Goal: Task Accomplishment & Management: Manage account settings

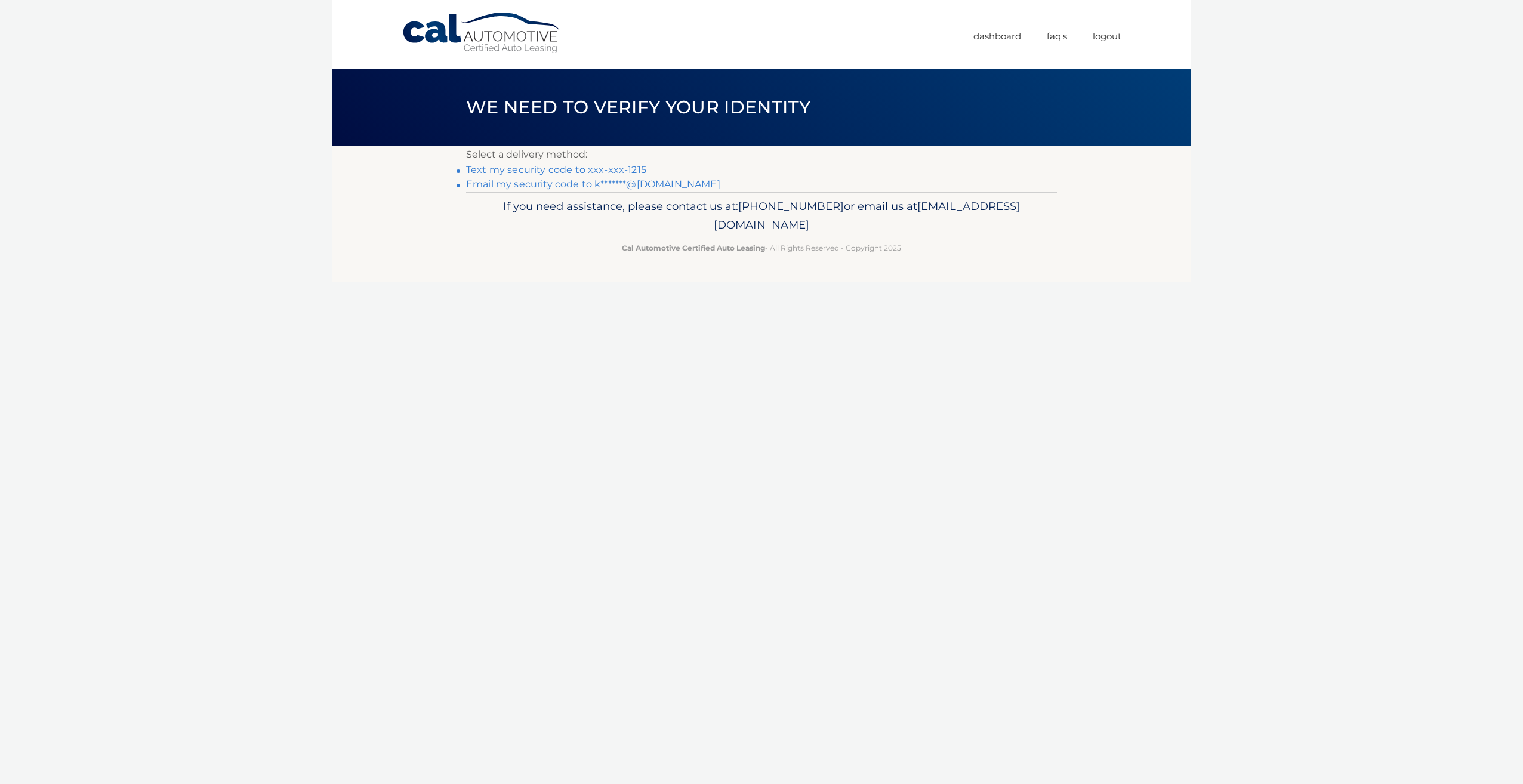
click at [619, 174] on link "Text my security code to xxx-xxx-1215" at bounding box center [556, 170] width 180 height 11
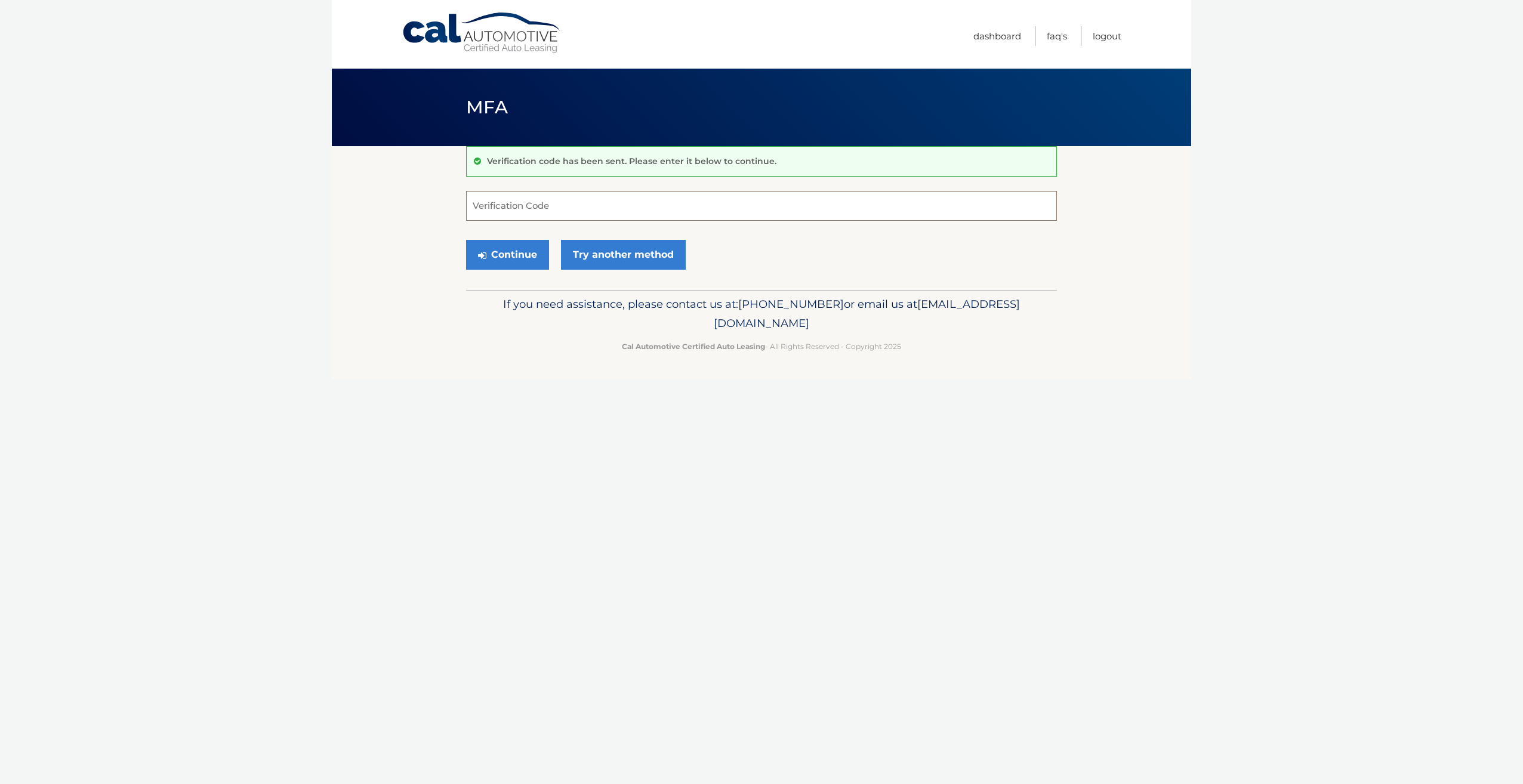
click at [608, 210] on input "Verification Code" at bounding box center [761, 205] width 591 height 30
drag, startPoint x: 561, startPoint y: 203, endPoint x: 564, endPoint y: 195, distance: 8.5
click at [564, 195] on input "Verification Code" at bounding box center [761, 205] width 591 height 30
type input "598116"
click at [466, 240] on button "Continue" at bounding box center [507, 254] width 83 height 30
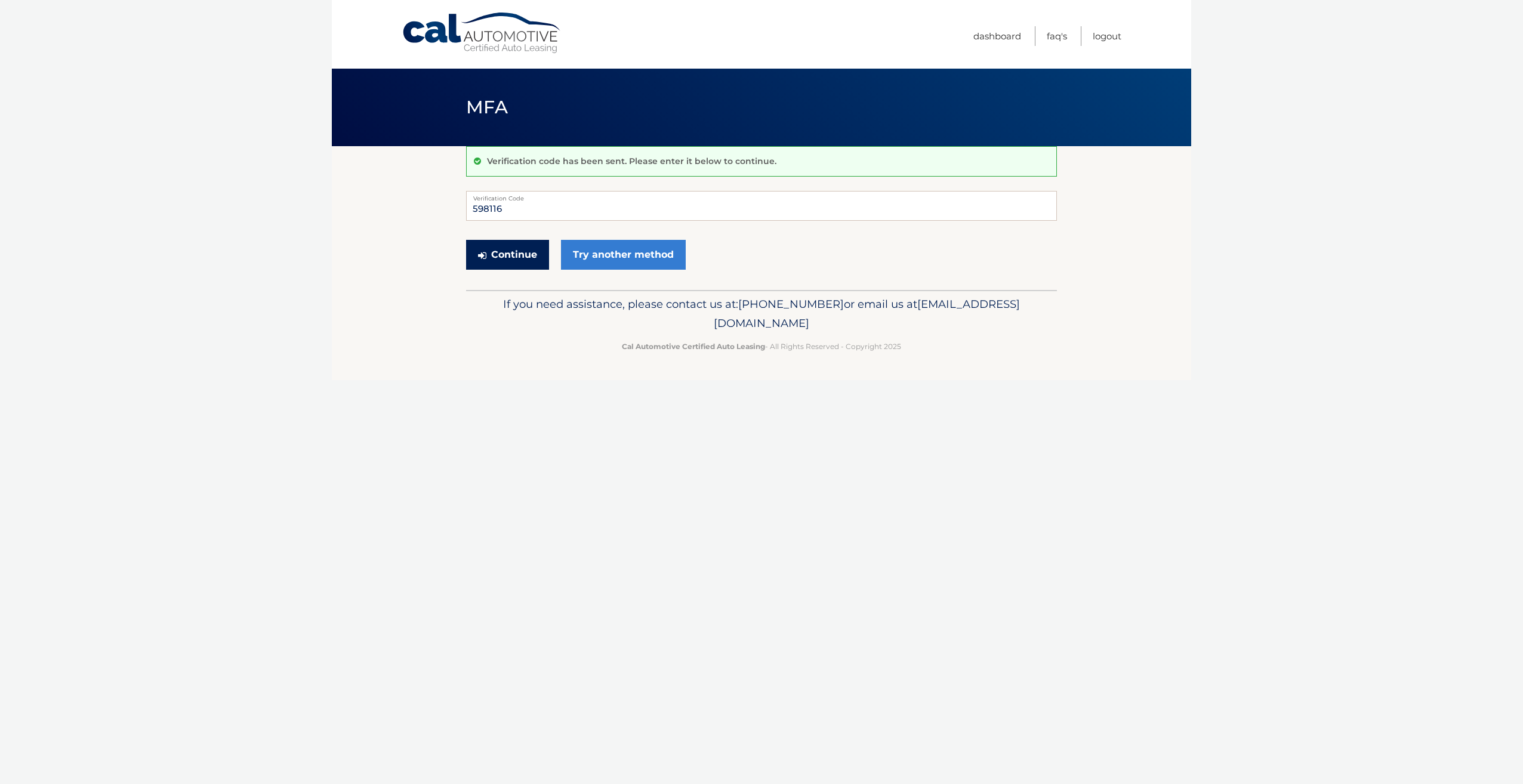
click at [512, 263] on button "Continue" at bounding box center [507, 254] width 83 height 30
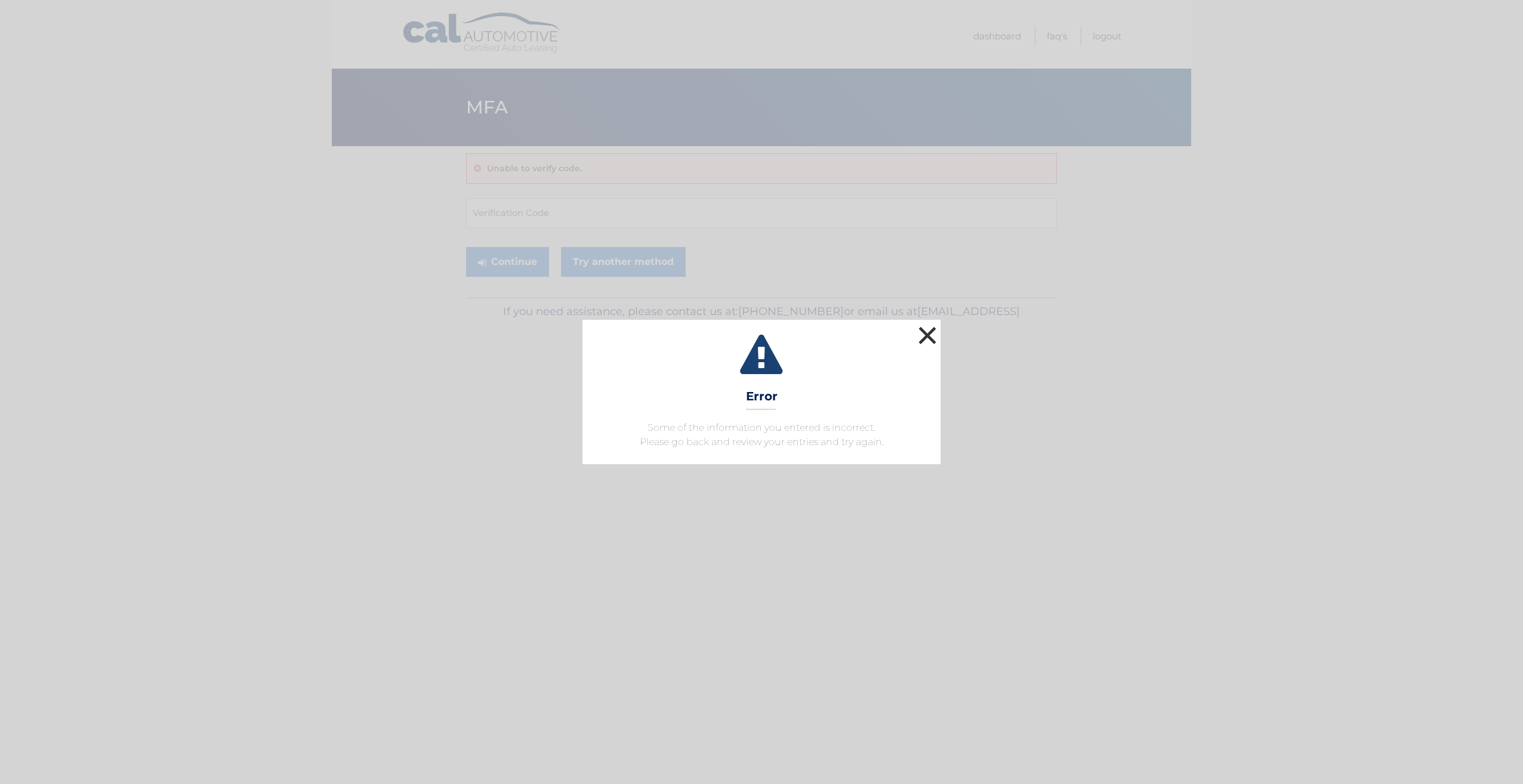
click at [934, 336] on button "×" at bounding box center [927, 335] width 24 height 24
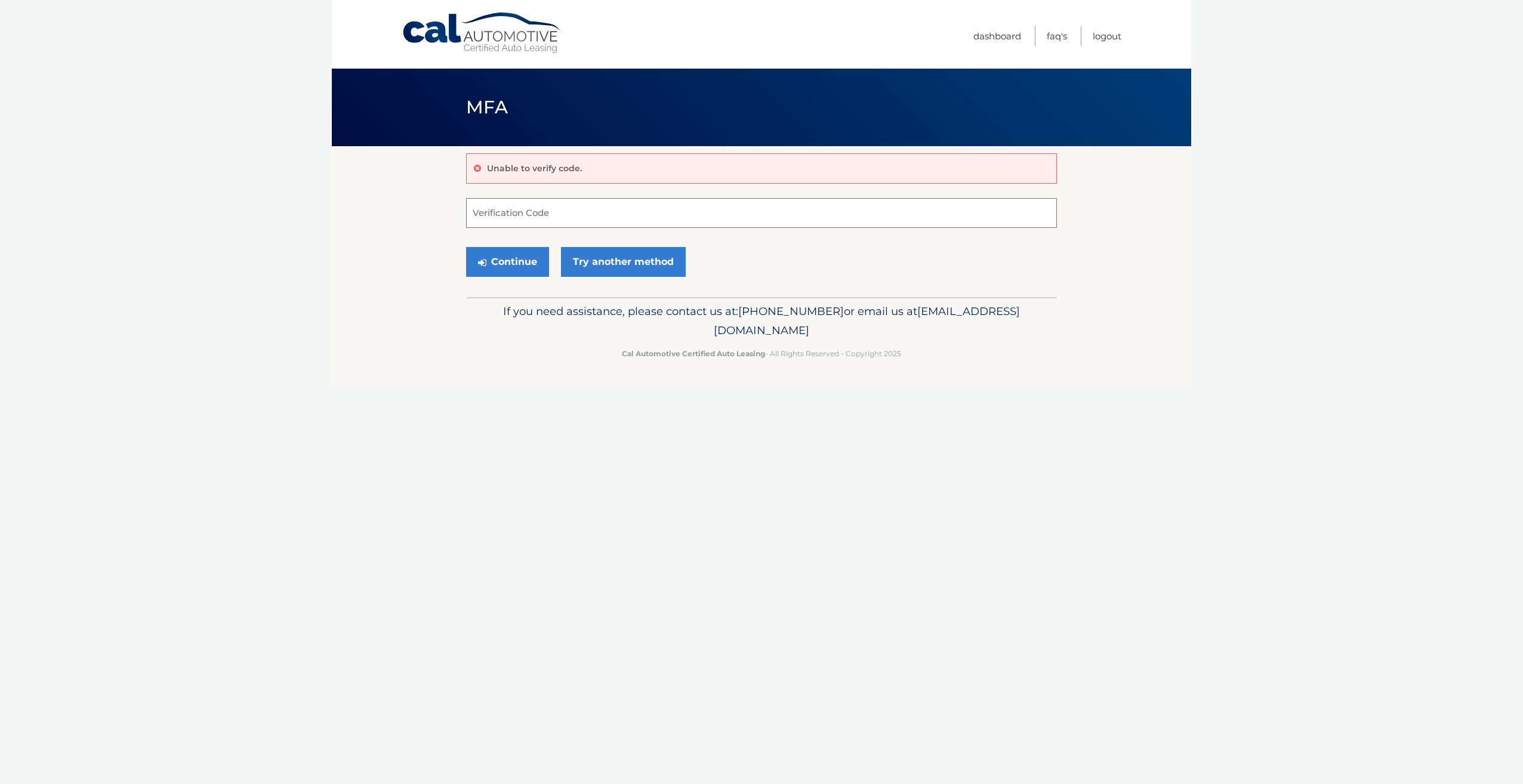
click at [601, 227] on input "Verification Code" at bounding box center [761, 213] width 591 height 30
type input "598116"
click at [515, 264] on button "Continue" at bounding box center [507, 261] width 83 height 30
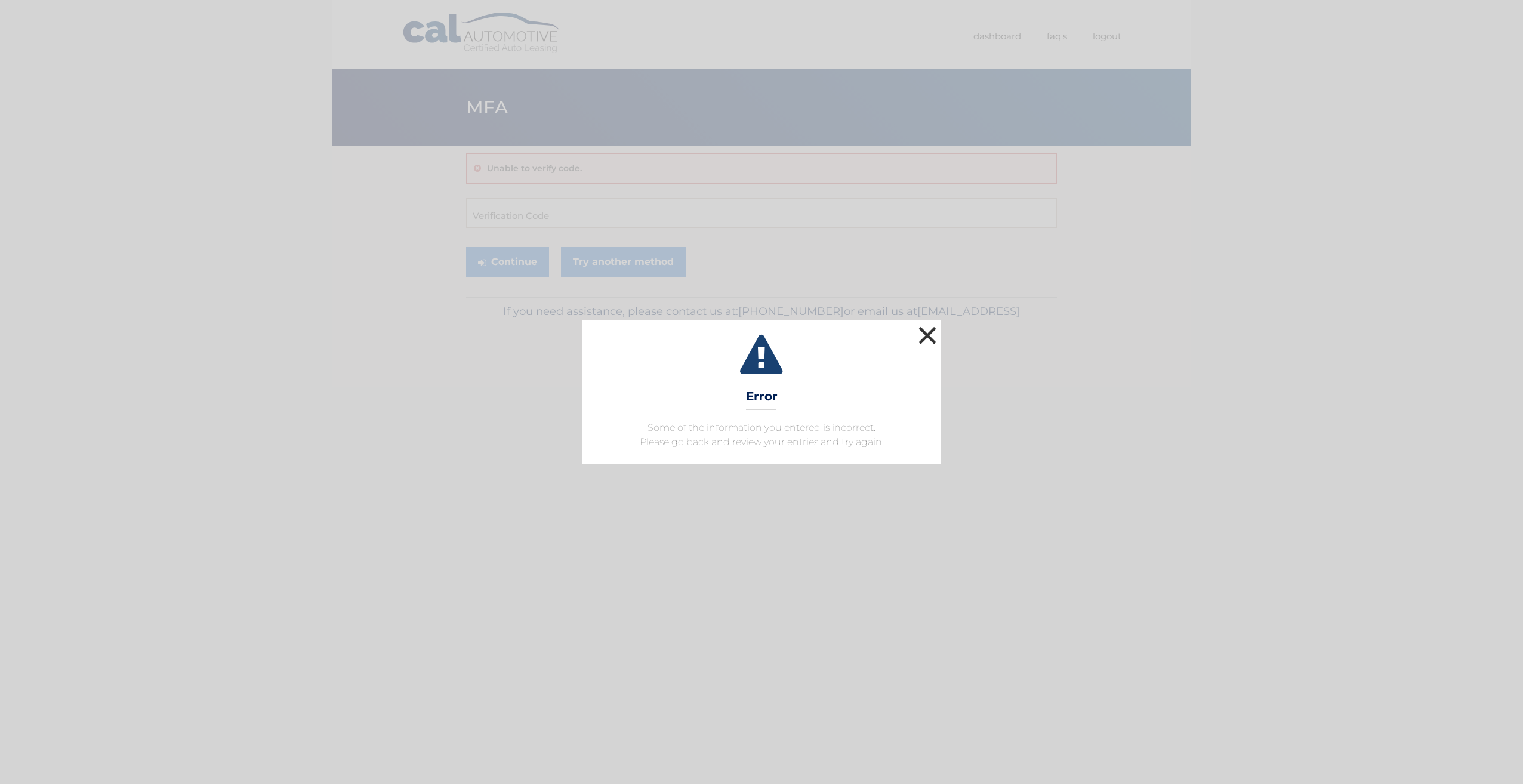
click at [929, 331] on button "×" at bounding box center [927, 335] width 24 height 24
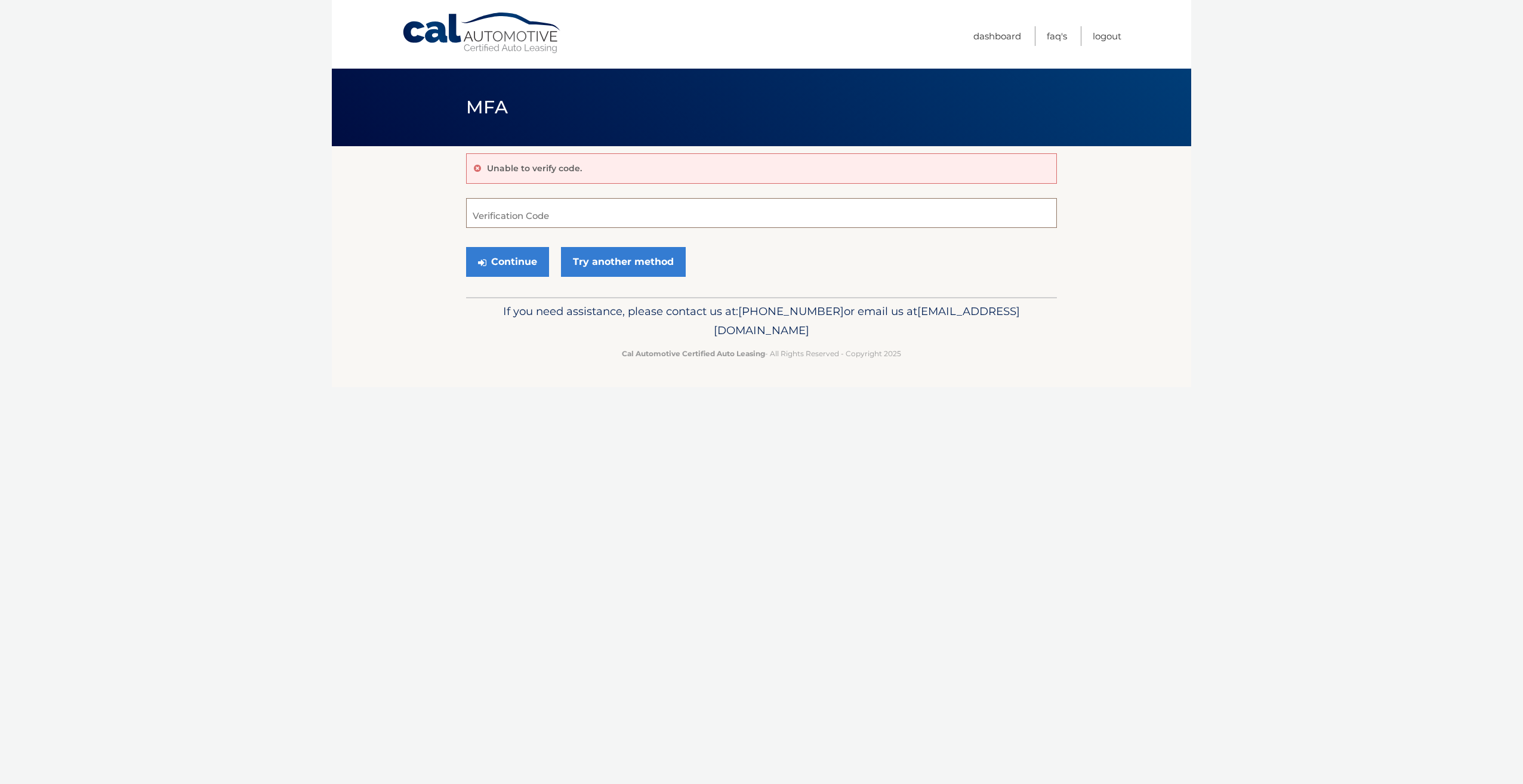
click at [556, 219] on input "Verification Code" at bounding box center [761, 213] width 591 height 30
type input "#598116"
click at [528, 252] on button "Continue" at bounding box center [507, 261] width 83 height 30
click at [524, 259] on button "Continue" at bounding box center [507, 261] width 83 height 30
click at [560, 188] on div "Unable to verify code. Verification Code #598116 Continue Try another method" at bounding box center [761, 221] width 591 height 151
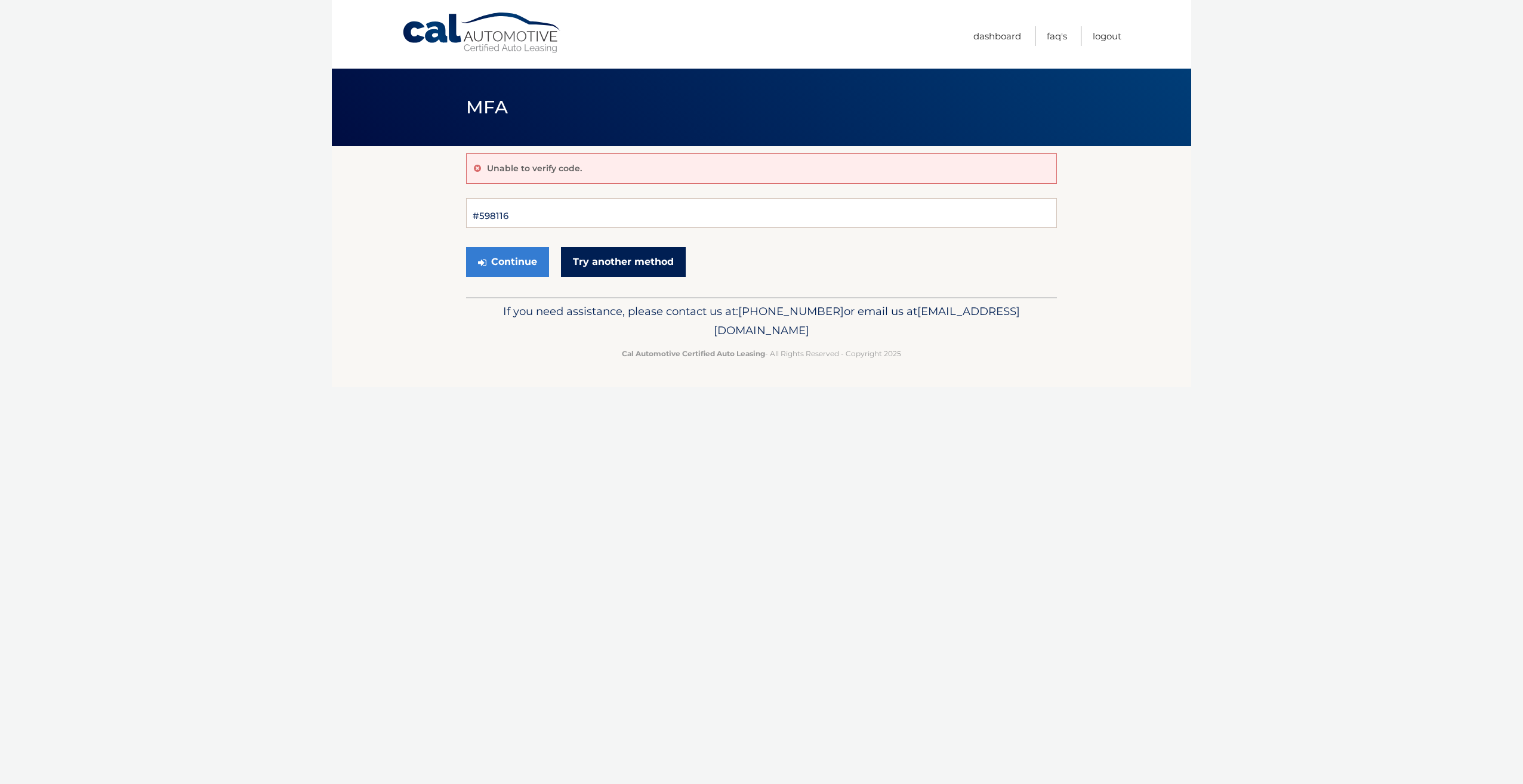
click at [673, 262] on link "Try another method" at bounding box center [623, 261] width 125 height 30
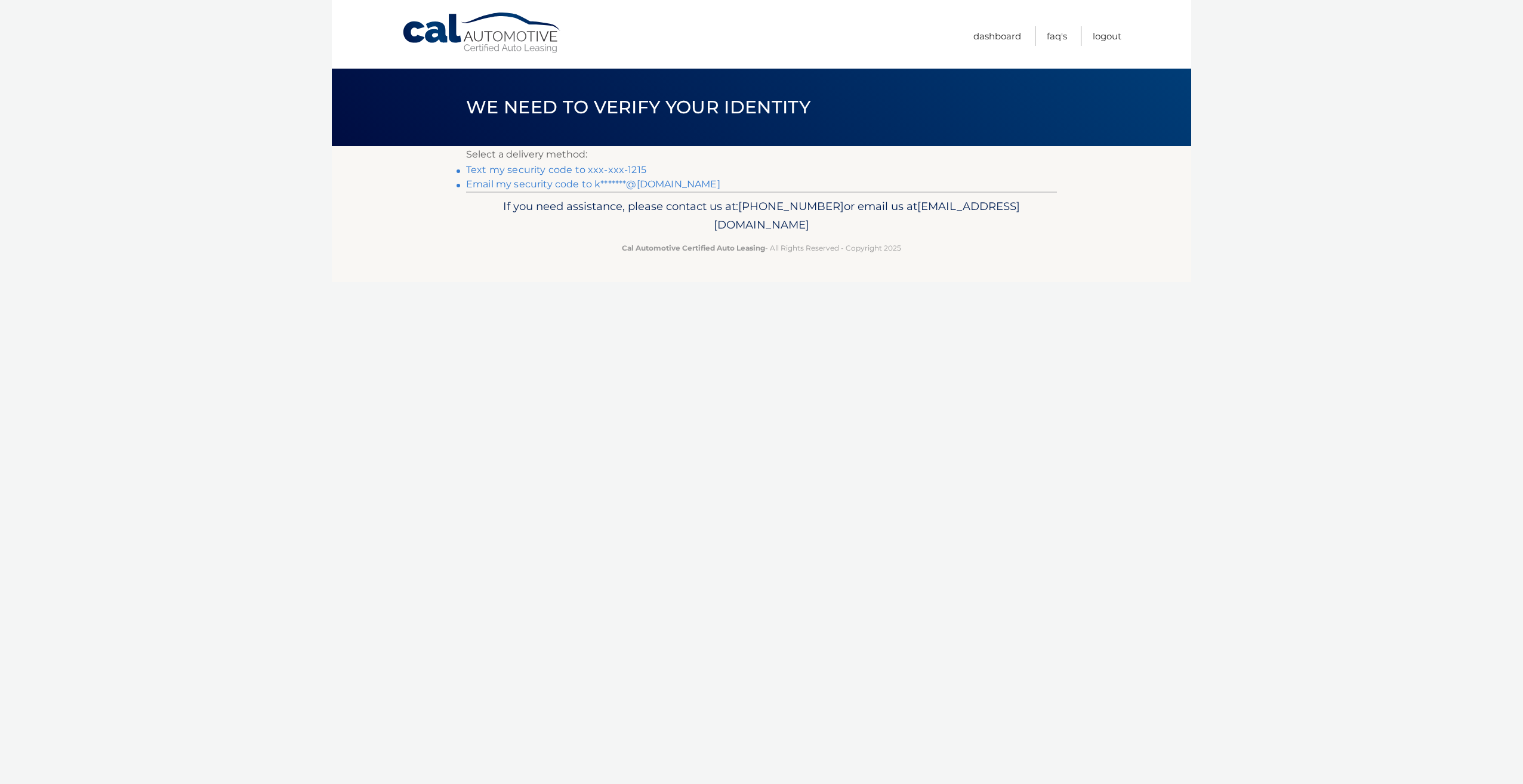
click at [588, 170] on link "Text my security code to xxx-xxx-1215" at bounding box center [556, 170] width 180 height 11
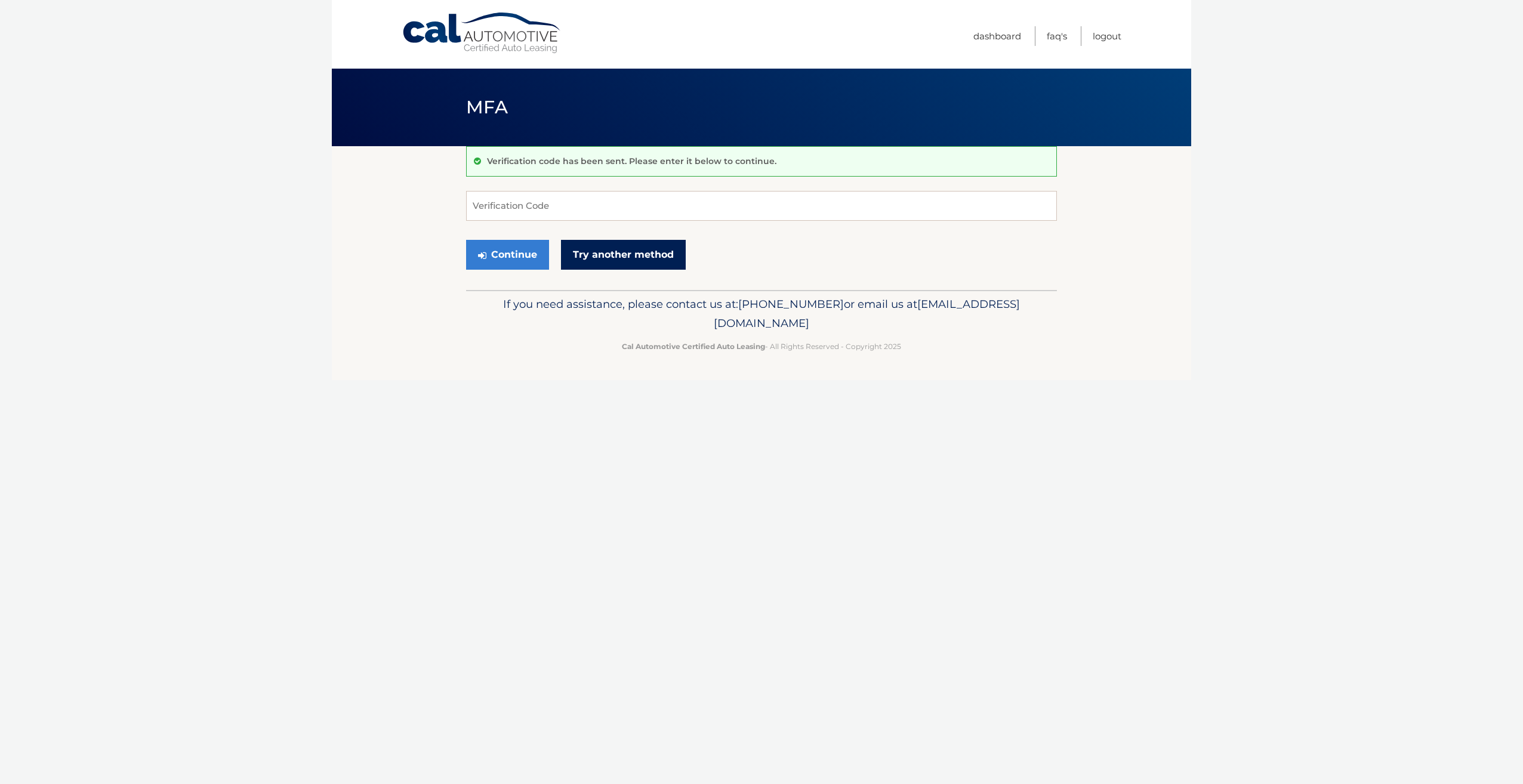
click at [595, 263] on link "Try another method" at bounding box center [623, 254] width 125 height 30
click at [493, 211] on input "Verification Code" at bounding box center [761, 205] width 591 height 30
type input "891177"
click at [511, 252] on button "Continue" at bounding box center [507, 254] width 83 height 30
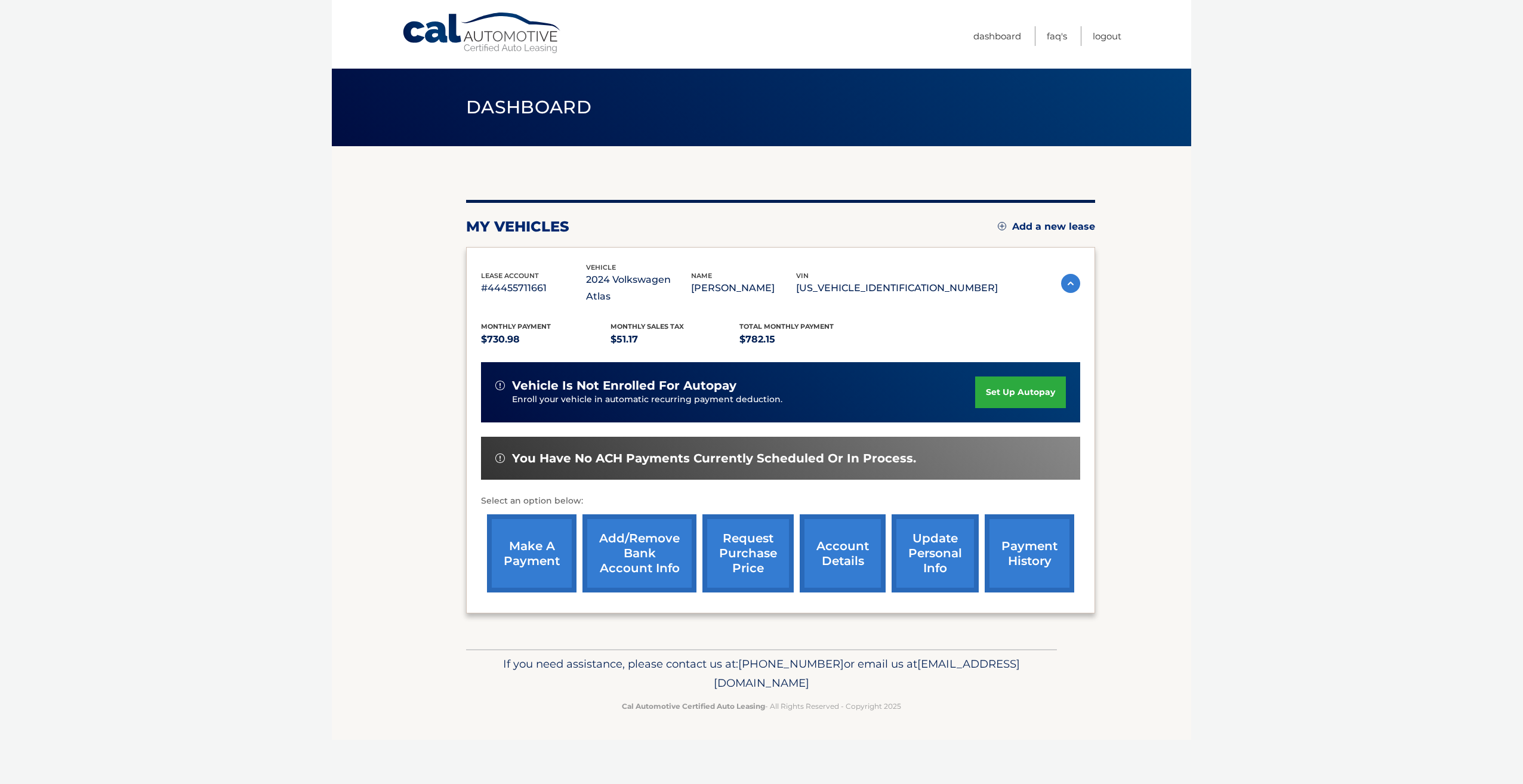
click at [524, 552] on link "make a payment" at bounding box center [532, 553] width 90 height 78
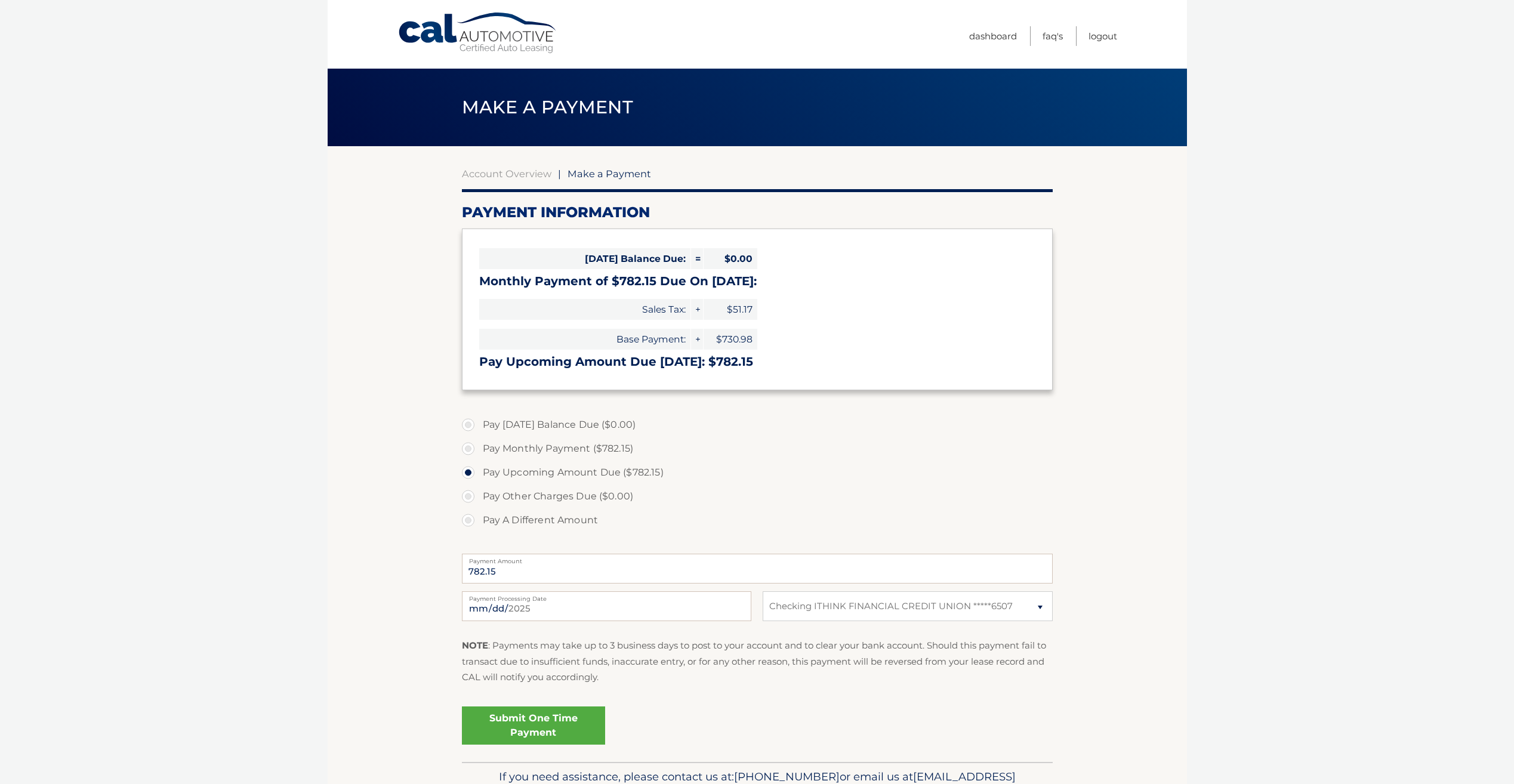
select select "NmQxOGQzZWQtNmM1OC00Yzk1LTgxOTYtZGI5MDEzNzljN2Rj"
click at [598, 170] on span "Make a Payment" at bounding box center [609, 173] width 83 height 12
click at [996, 36] on link "Dashboard" at bounding box center [993, 36] width 48 height 20
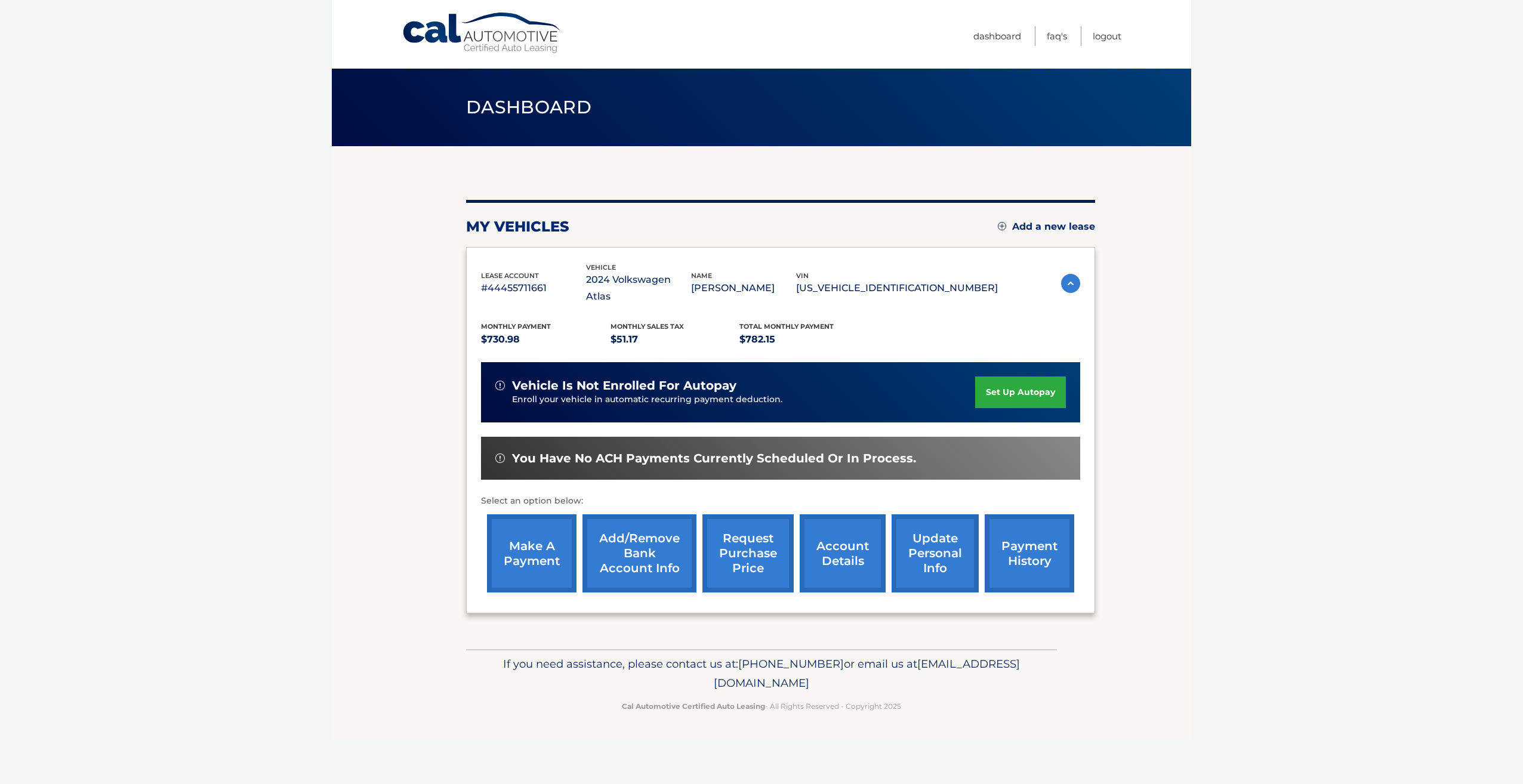
click at [1029, 556] on link "payment history" at bounding box center [1030, 553] width 90 height 78
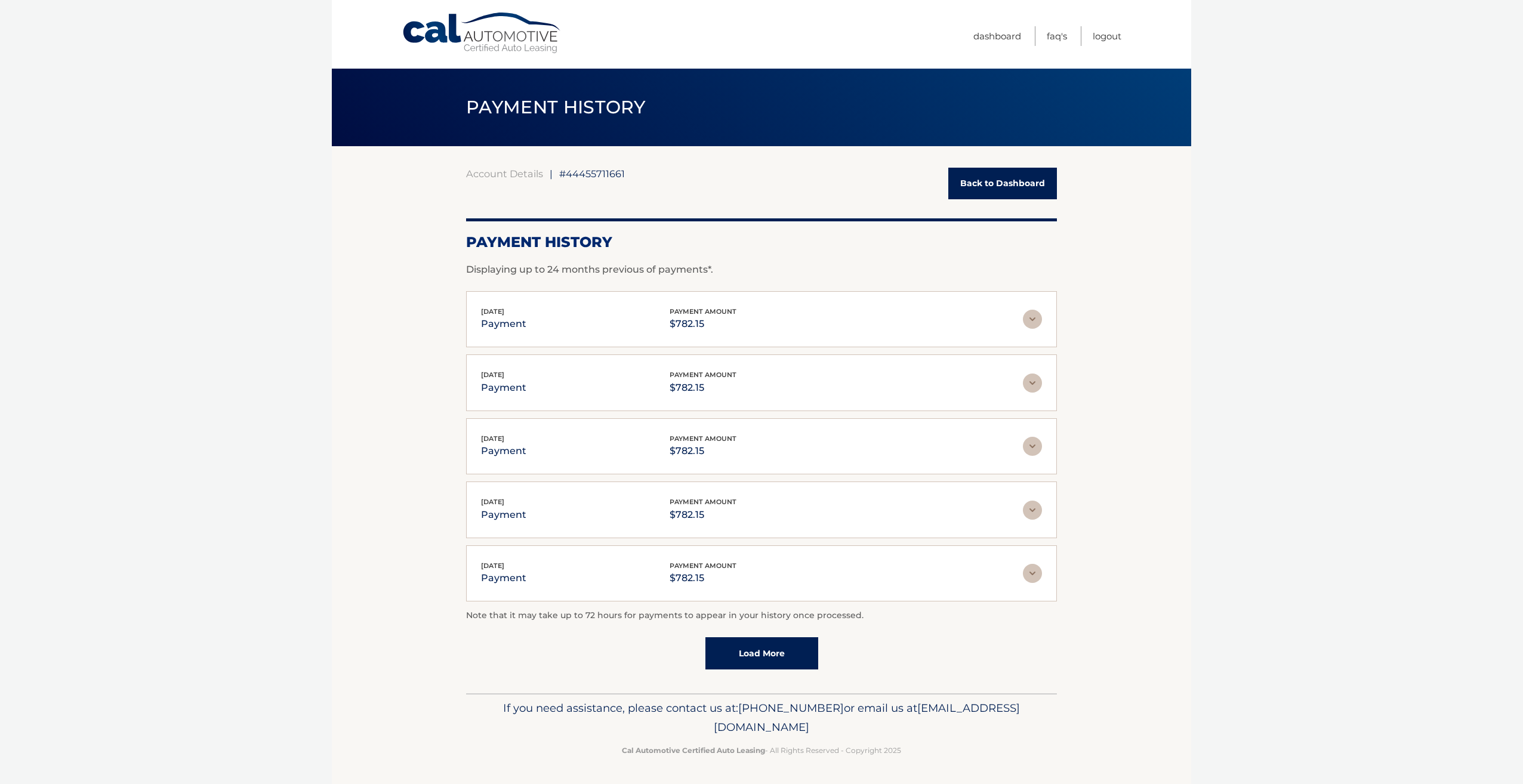
click at [1030, 191] on link "Back to Dashboard" at bounding box center [1002, 183] width 109 height 32
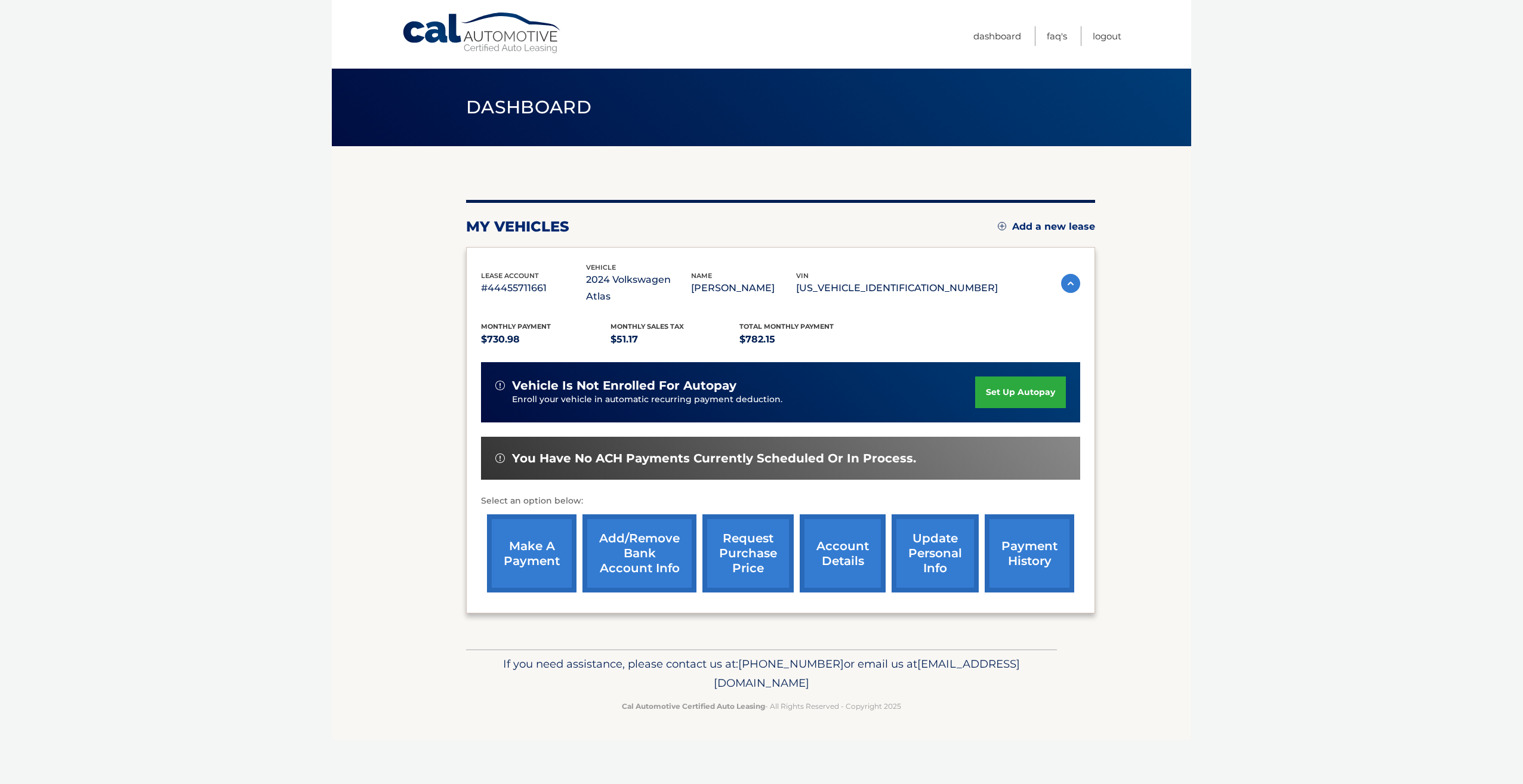
click at [834, 562] on link "account details" at bounding box center [842, 553] width 86 height 78
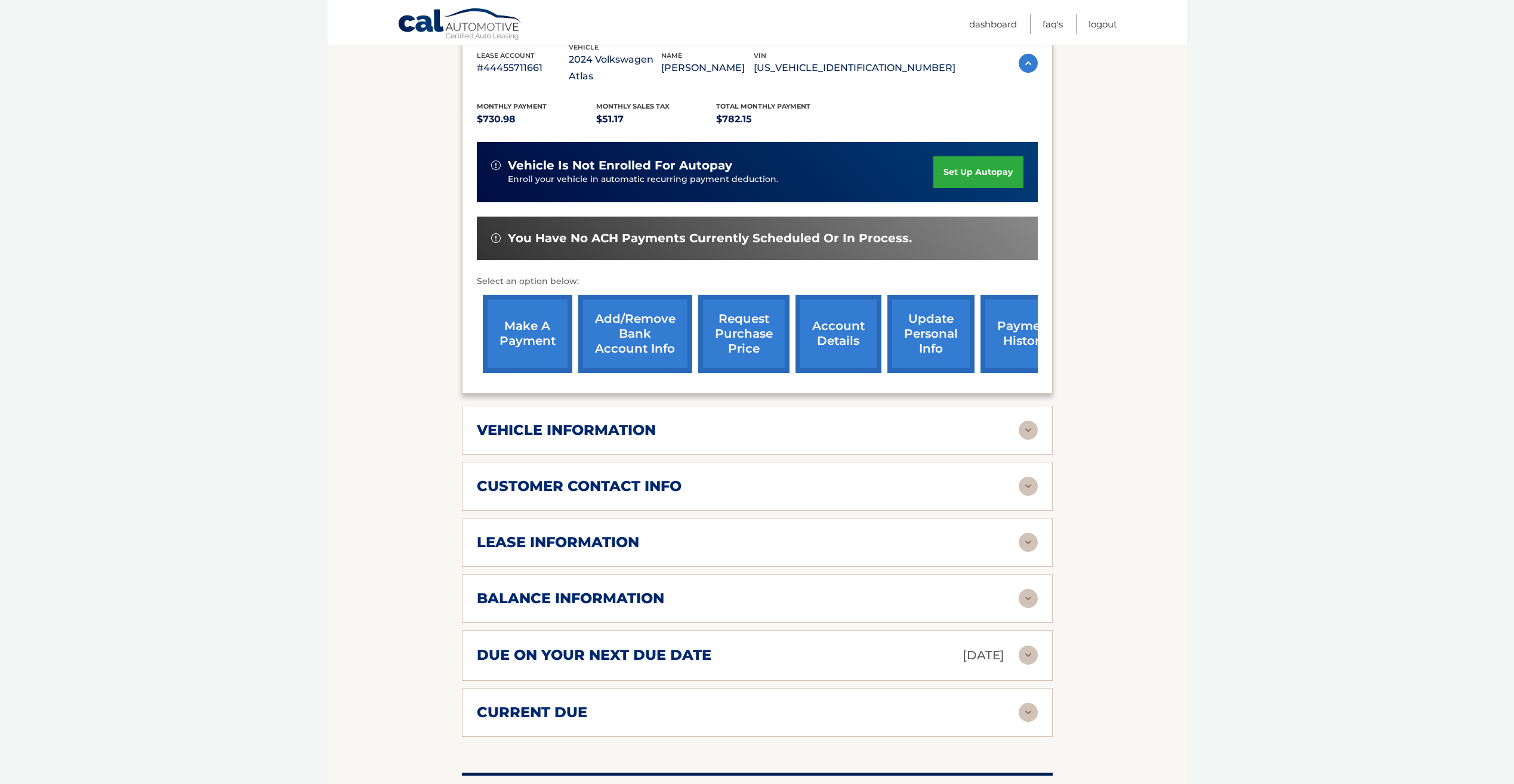
scroll to position [298, 0]
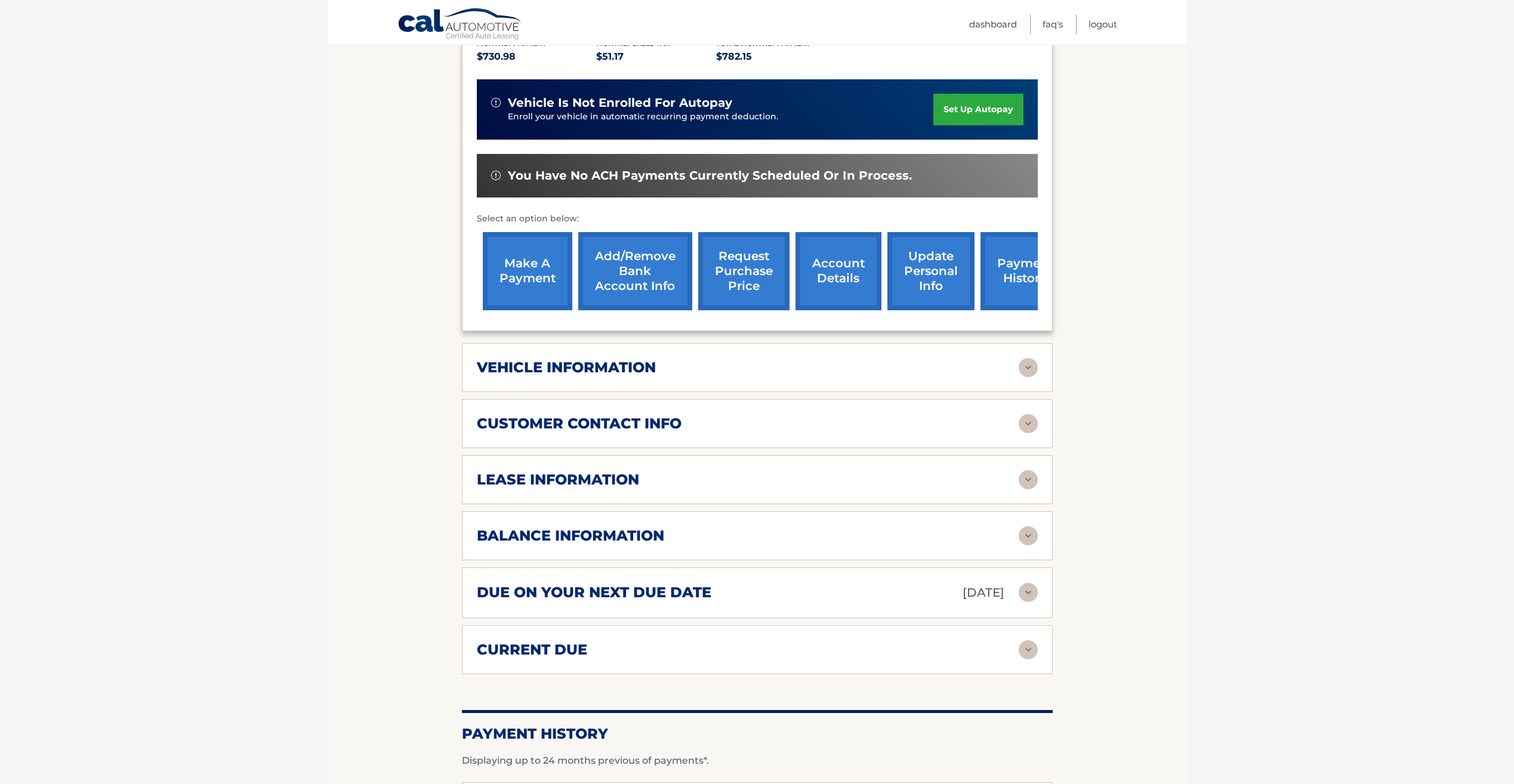
click at [1037, 360] on img at bounding box center [1028, 367] width 19 height 19
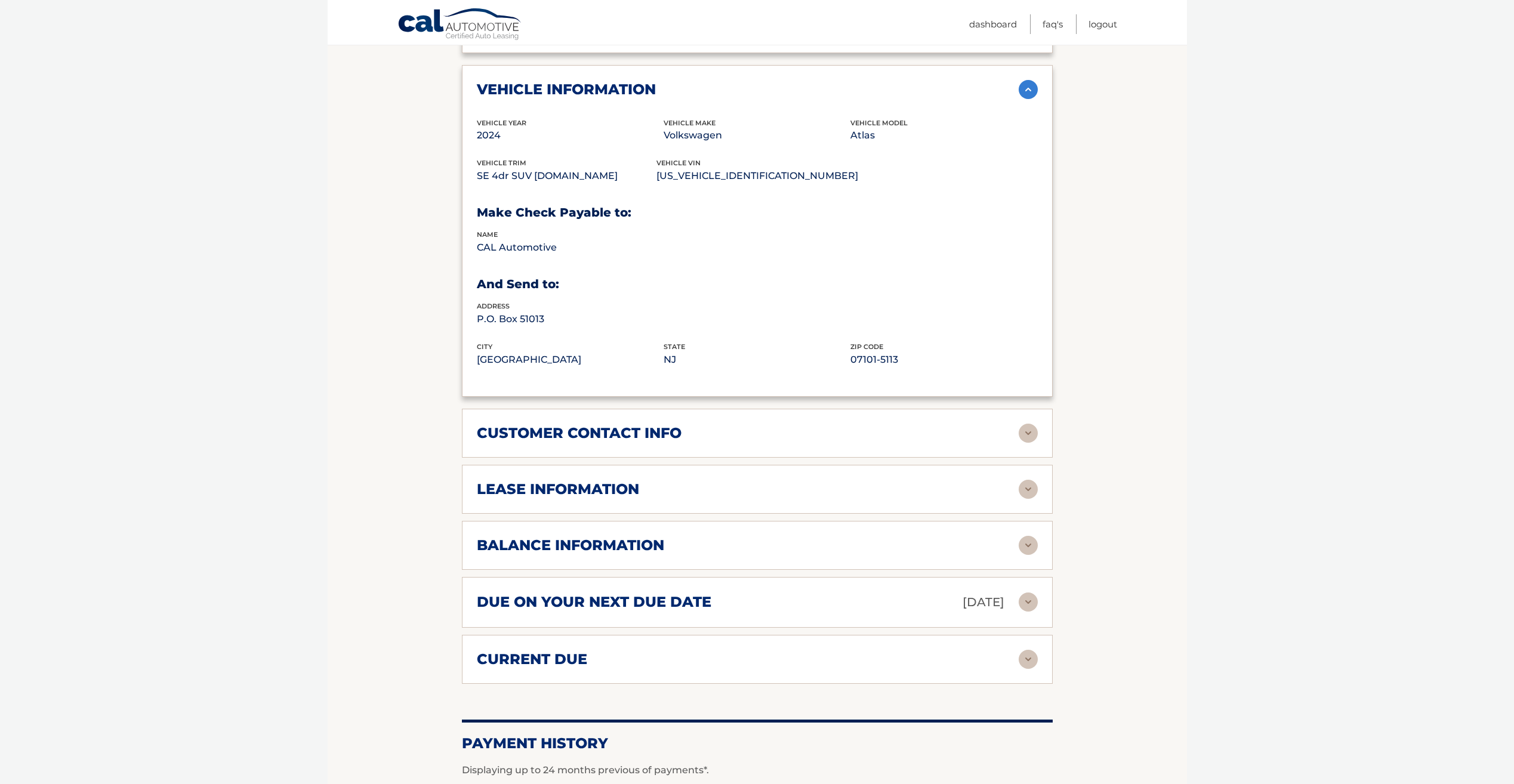
scroll to position [596, 0]
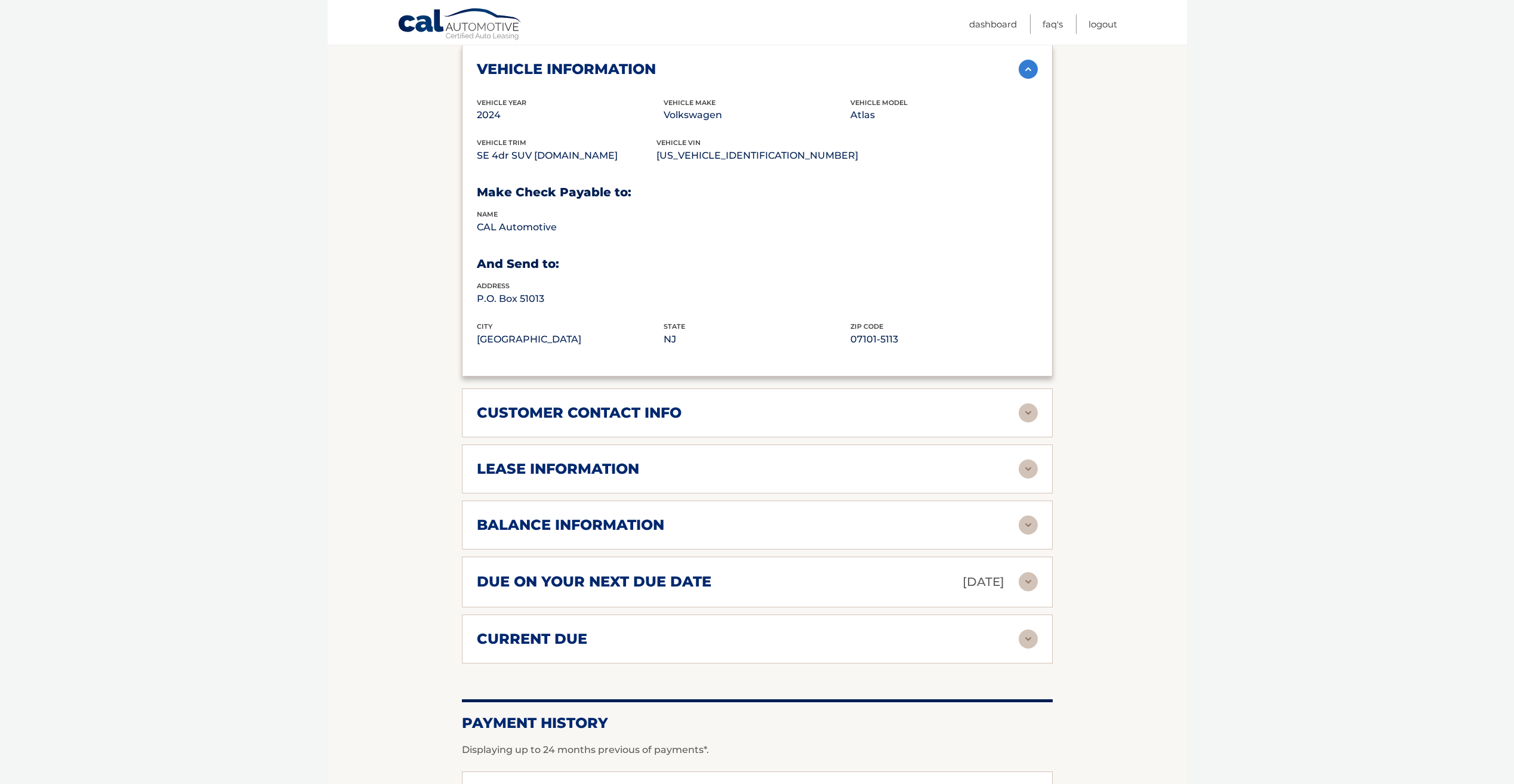
click at [1030, 470] on img at bounding box center [1028, 469] width 19 height 19
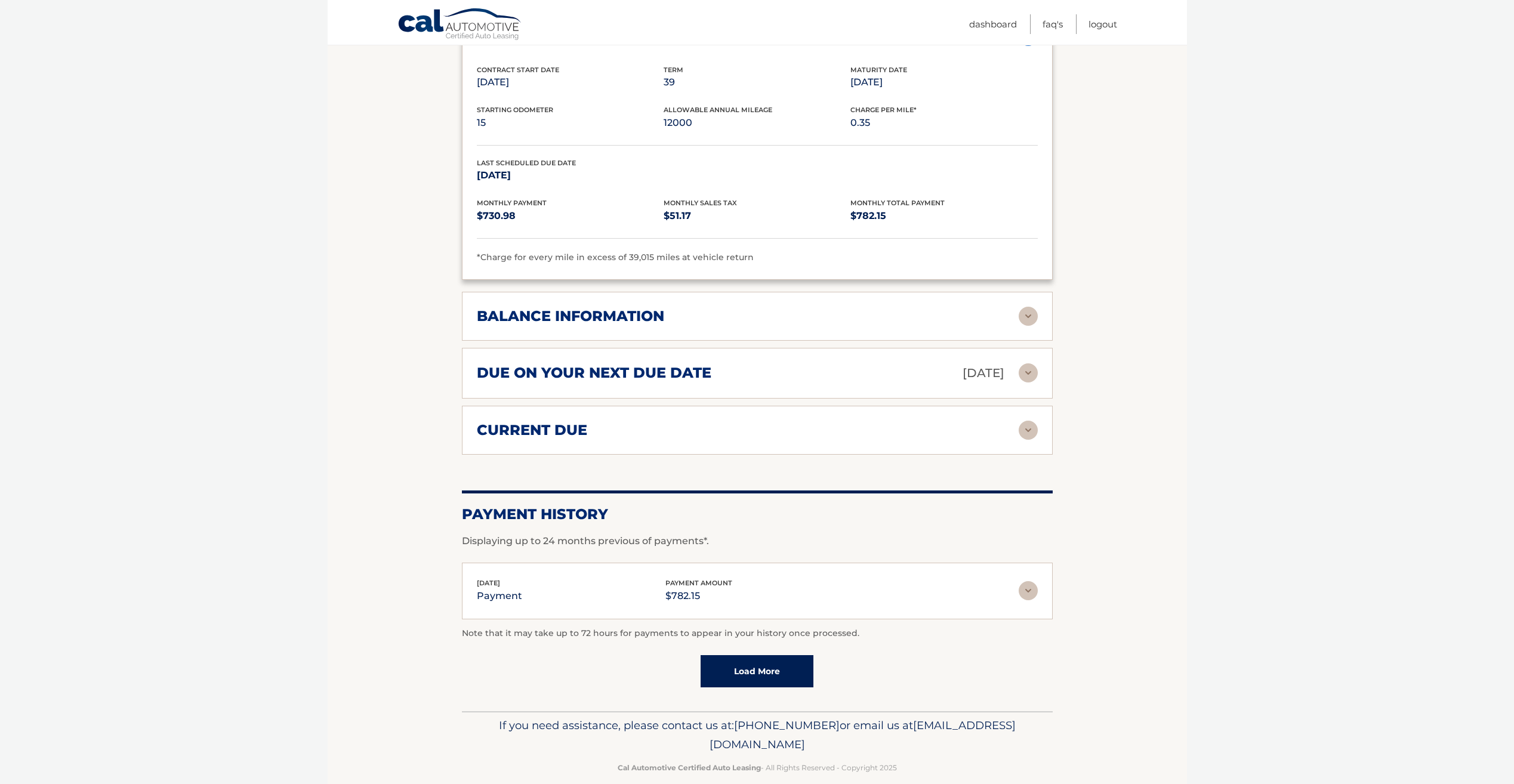
scroll to position [1046, 0]
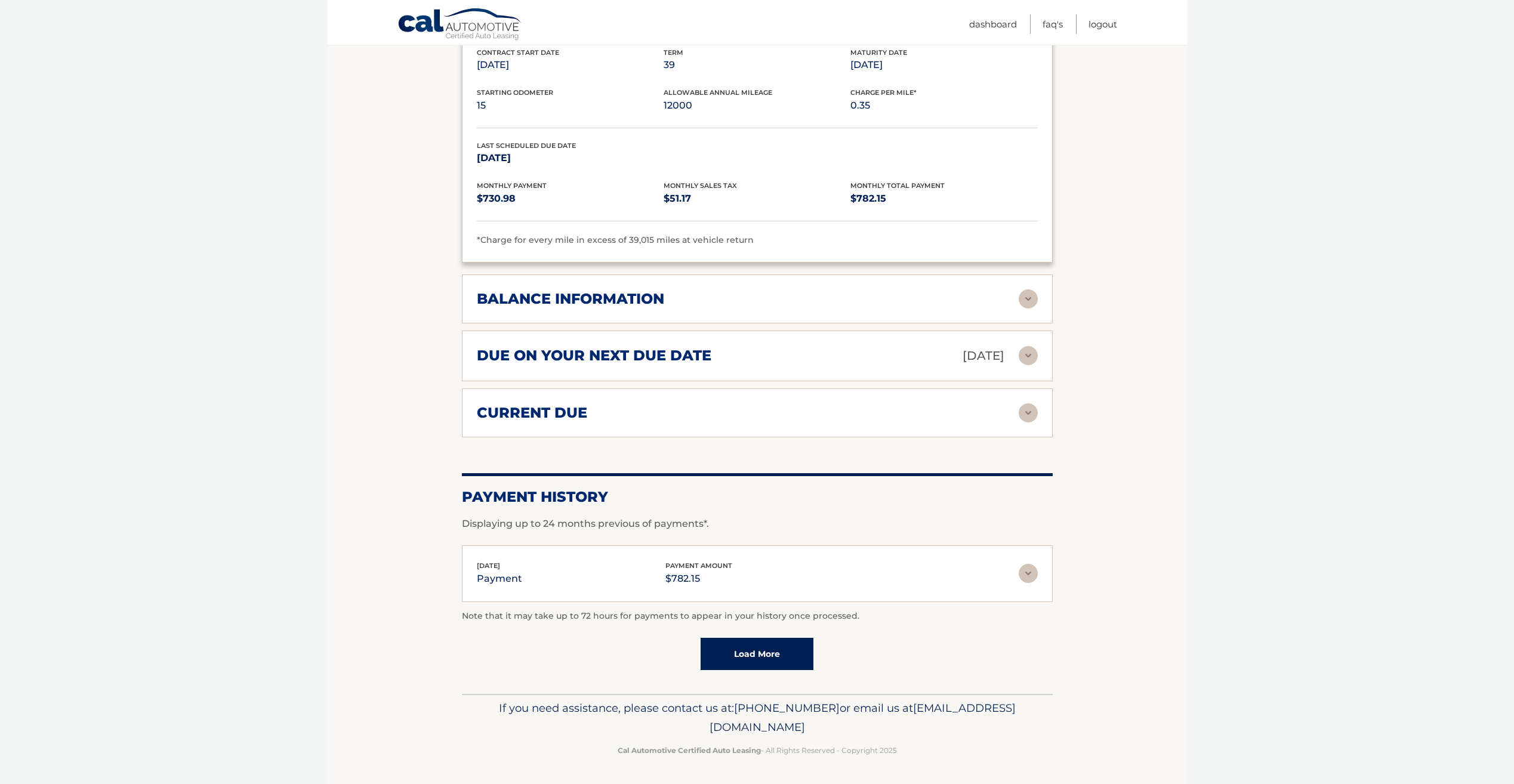
click at [1029, 298] on img at bounding box center [1028, 298] width 19 height 19
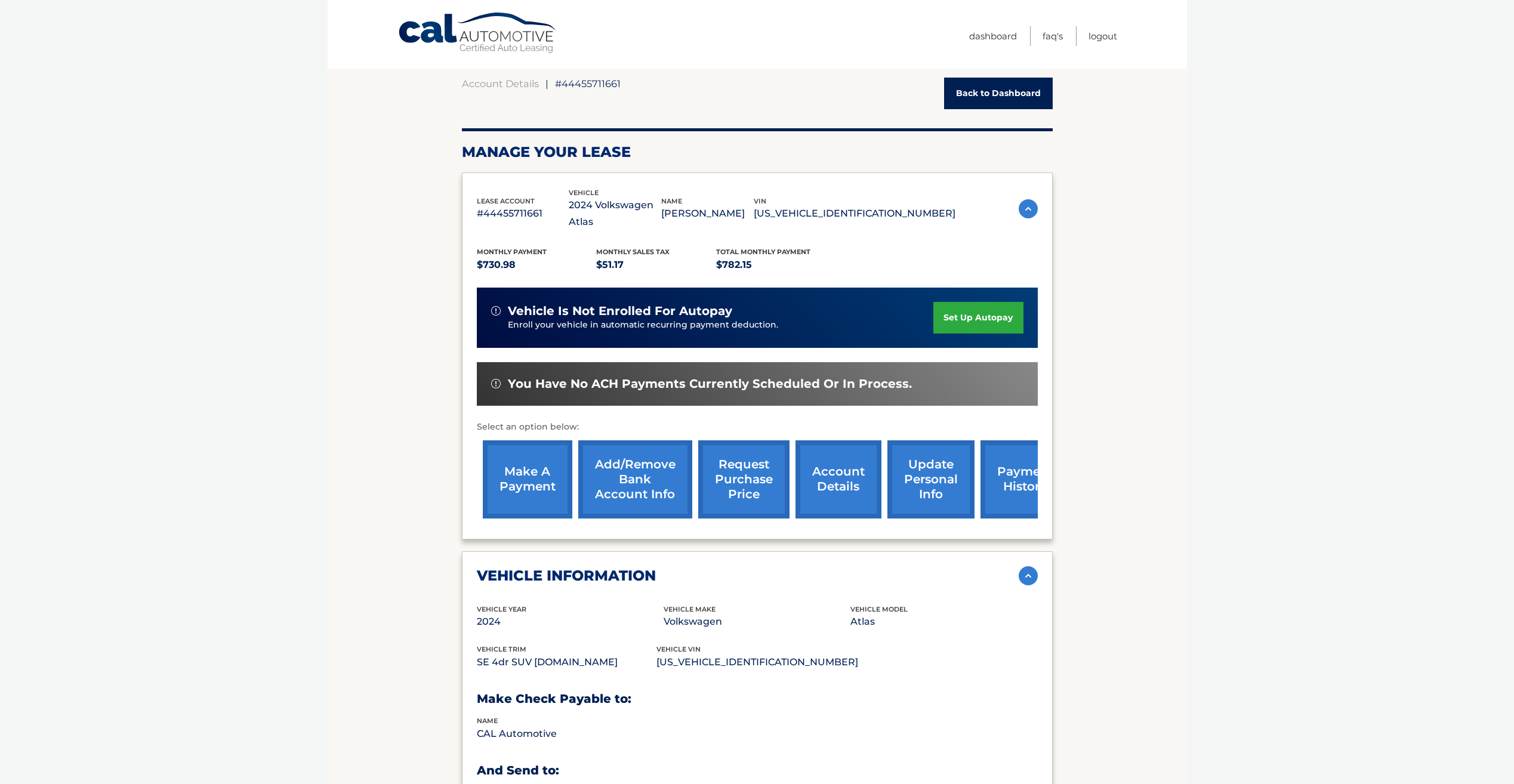
scroll to position [0, 0]
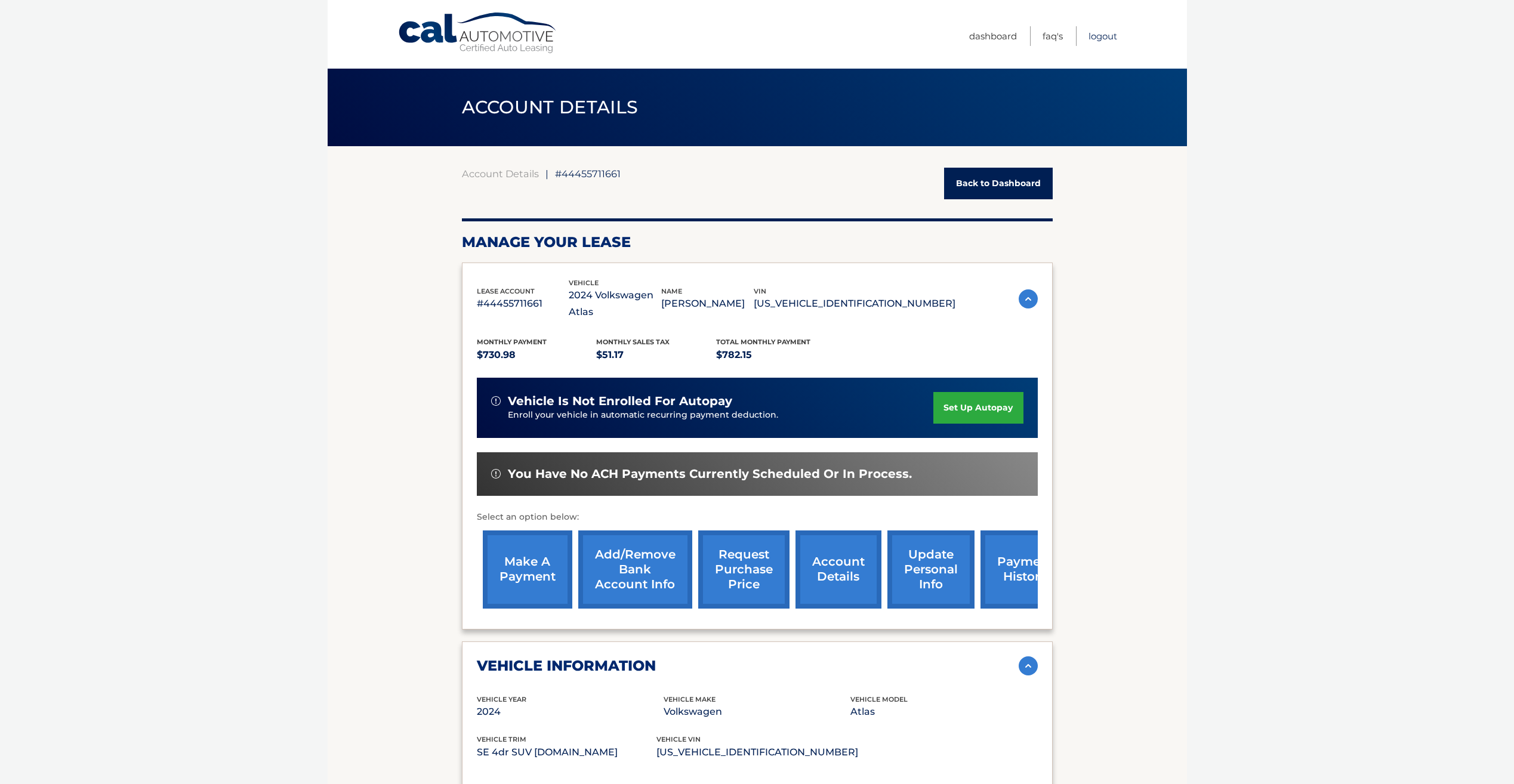
click at [1101, 36] on link "Logout" at bounding box center [1103, 36] width 29 height 20
